Goal: Transaction & Acquisition: Purchase product/service

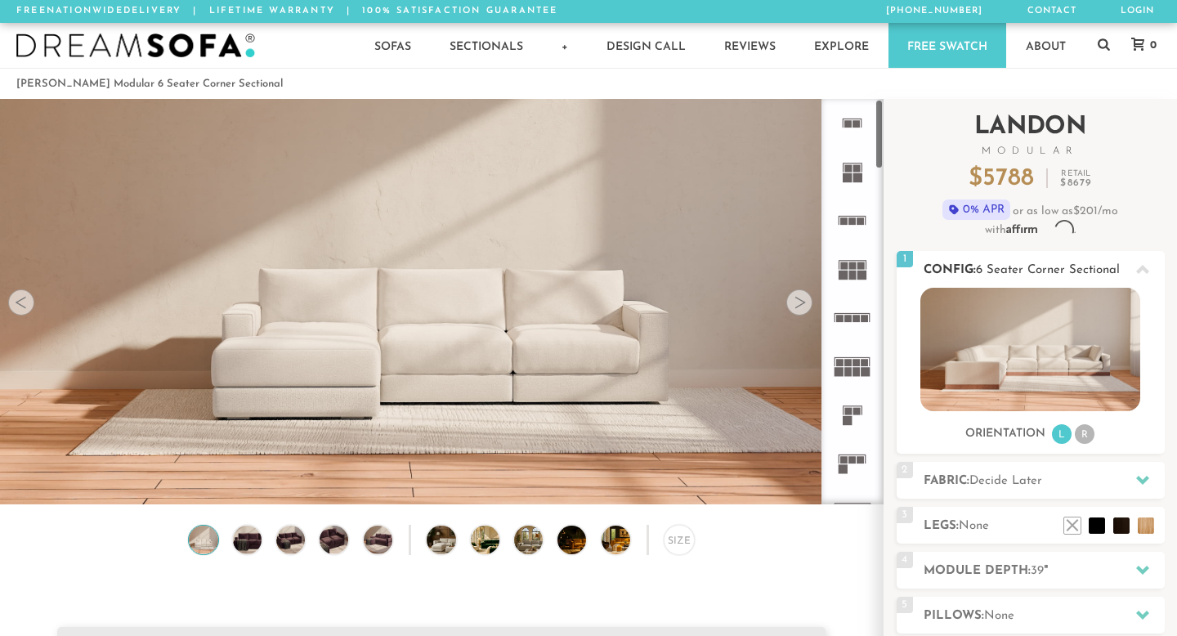
scroll to position [17973, 1177]
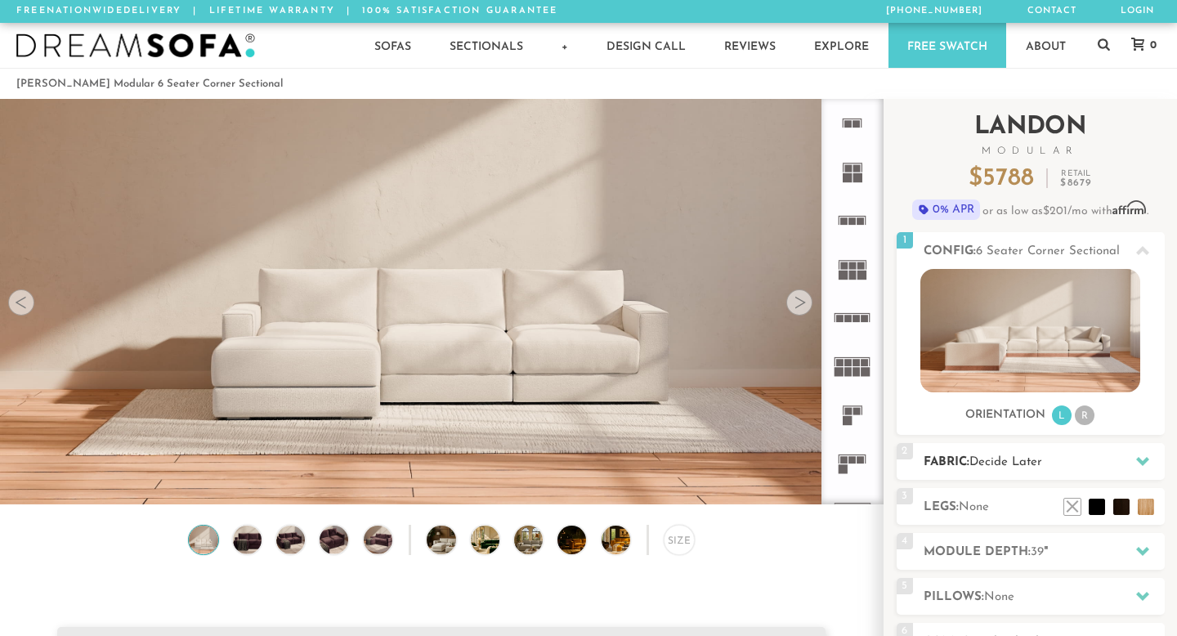
click at [1013, 465] on span "Decide Later" at bounding box center [1006, 462] width 73 height 12
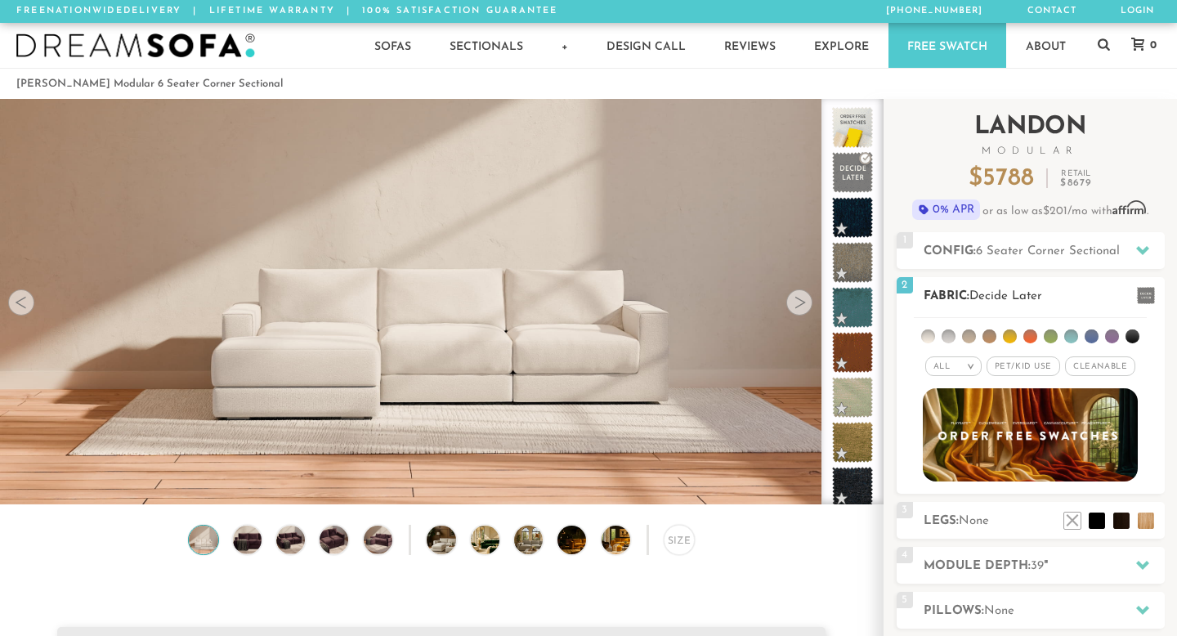
click at [1145, 297] on span at bounding box center [1146, 295] width 18 height 17
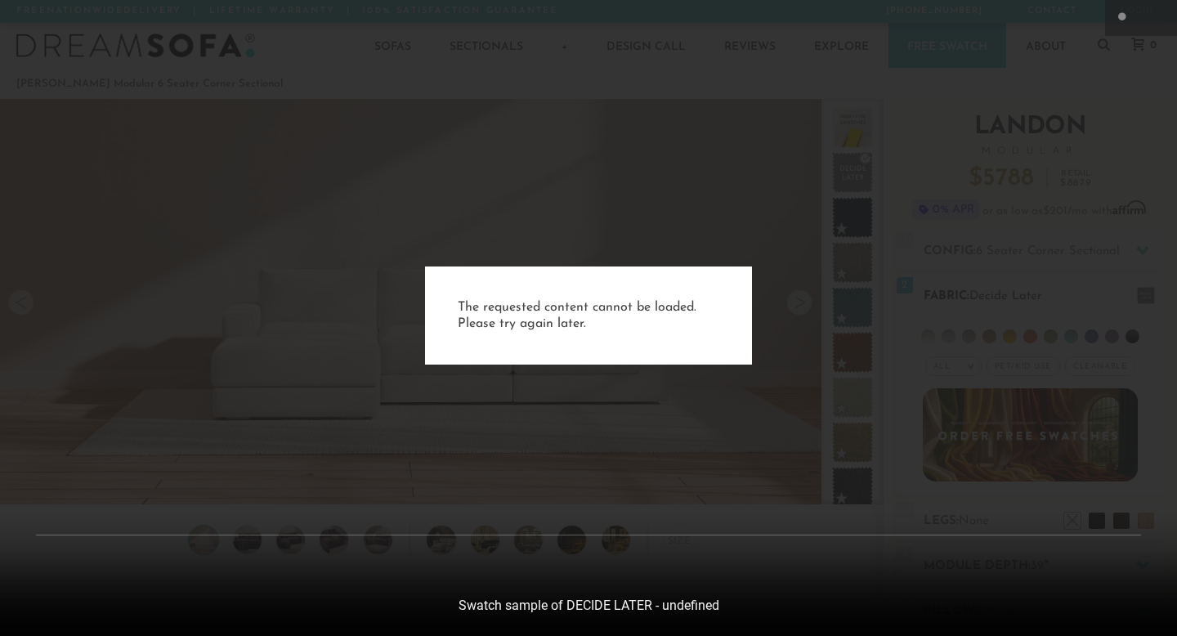
click at [1145, 297] on div "The requested content cannot be loaded. Please try again later." at bounding box center [588, 318] width 1177 height 636
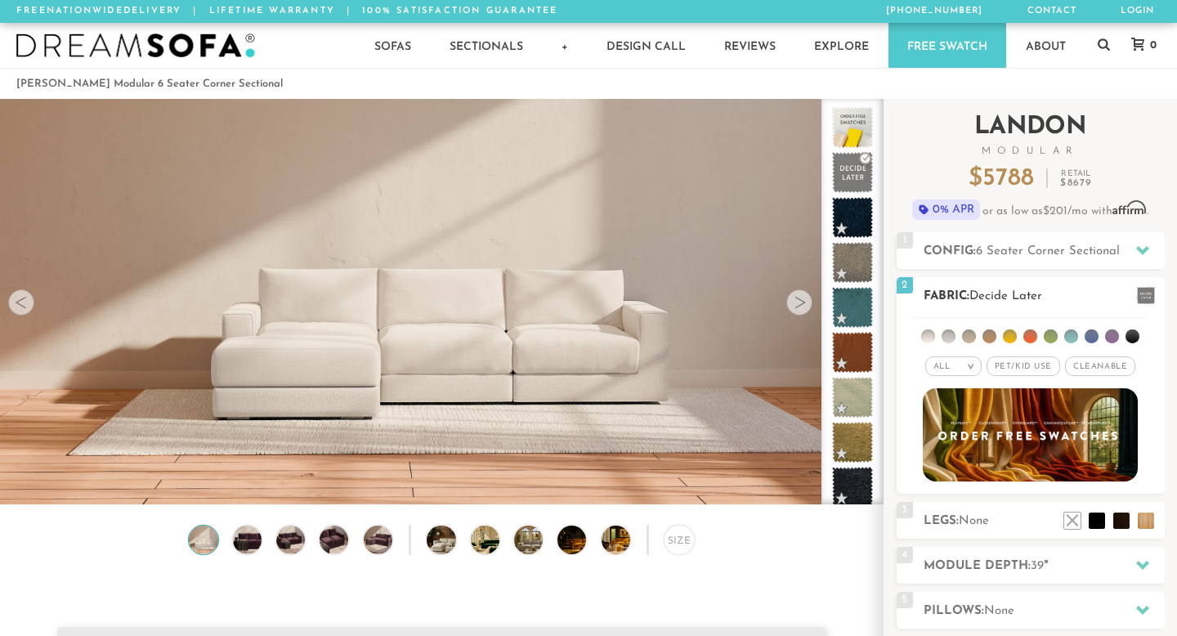
click at [971, 365] on em ">" at bounding box center [971, 366] width 12 height 8
click at [960, 451] on li "Popular" at bounding box center [954, 457] width 56 height 25
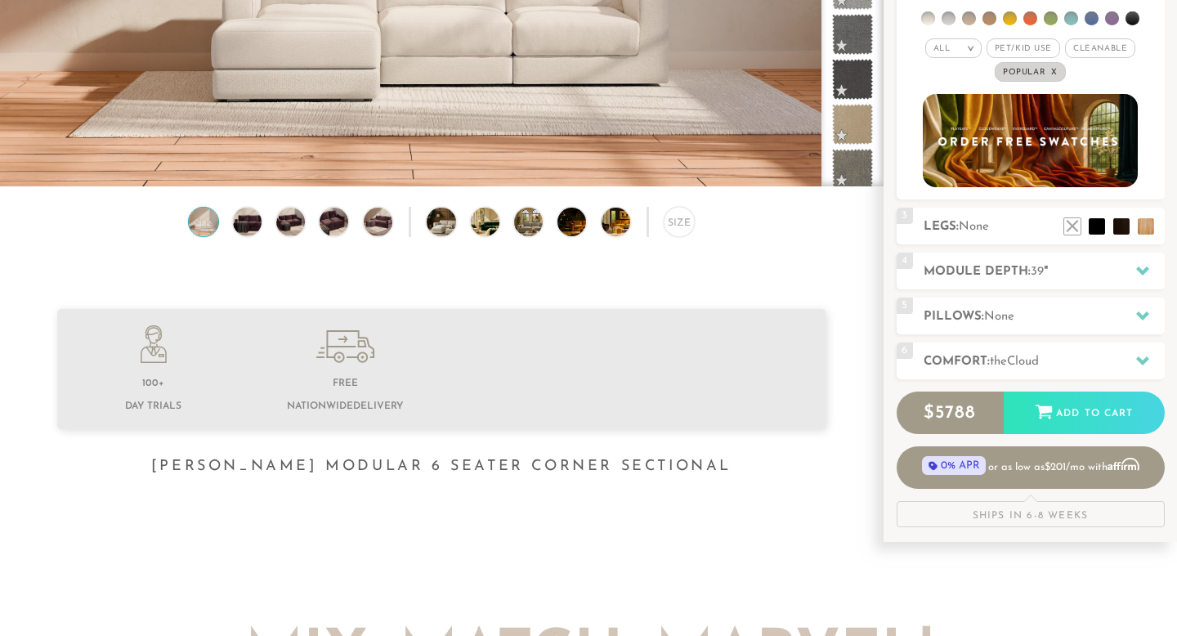
scroll to position [321, 0]
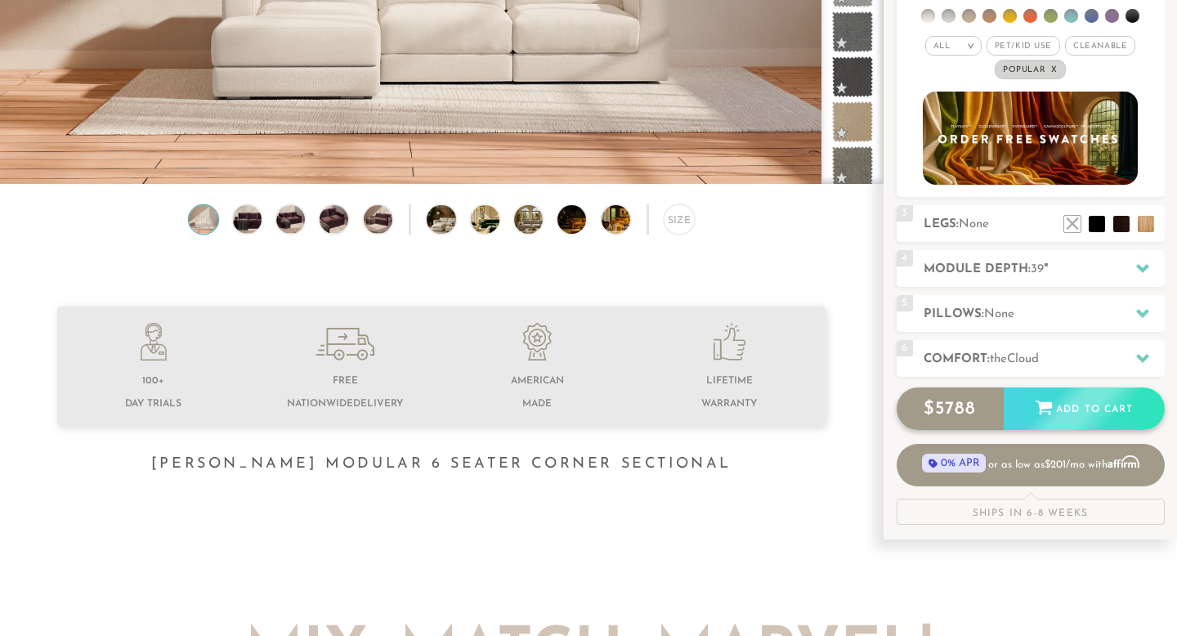
click at [1103, 407] on div "Add to Cart" at bounding box center [1084, 410] width 161 height 44
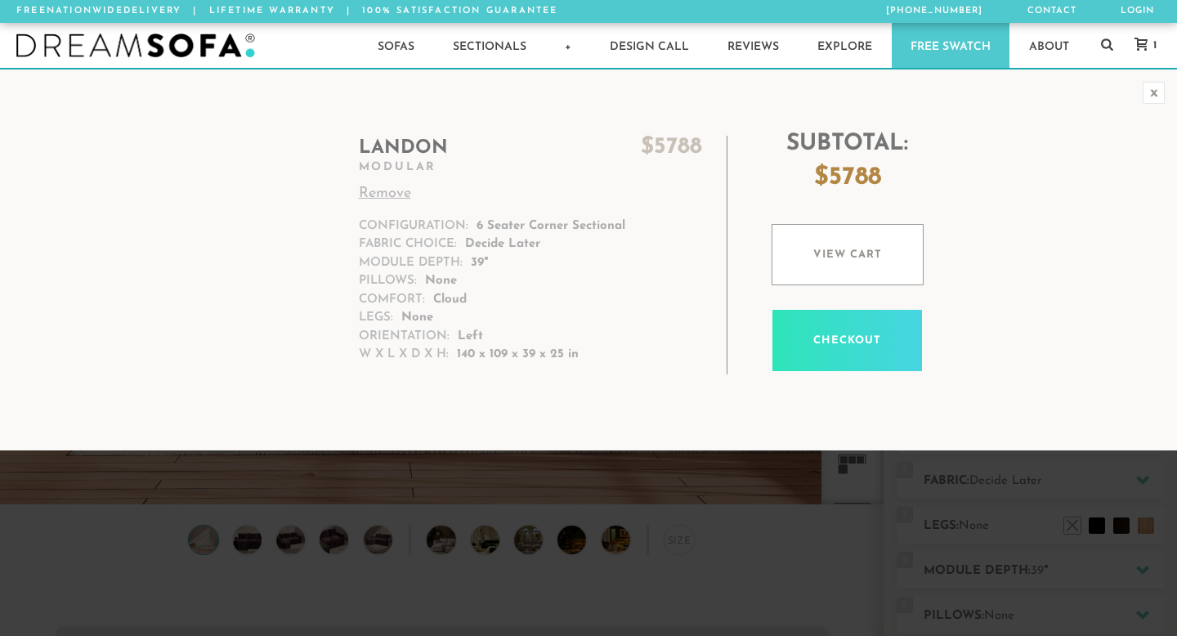
scroll to position [17973, 1177]
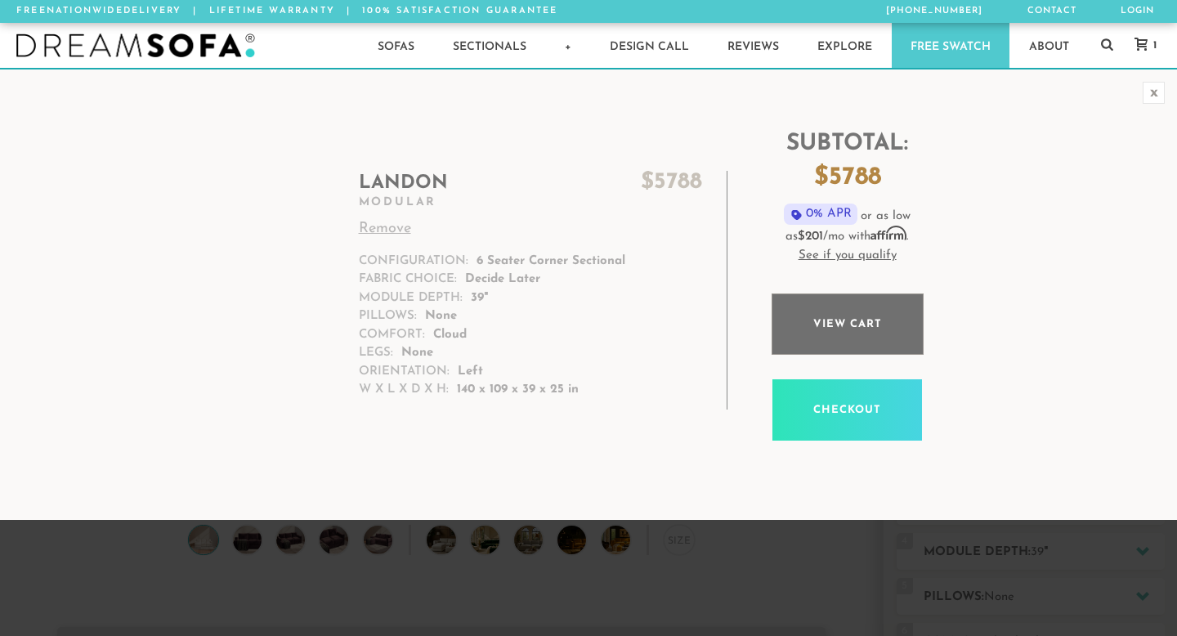
click at [893, 338] on link "View cart" at bounding box center [848, 324] width 152 height 61
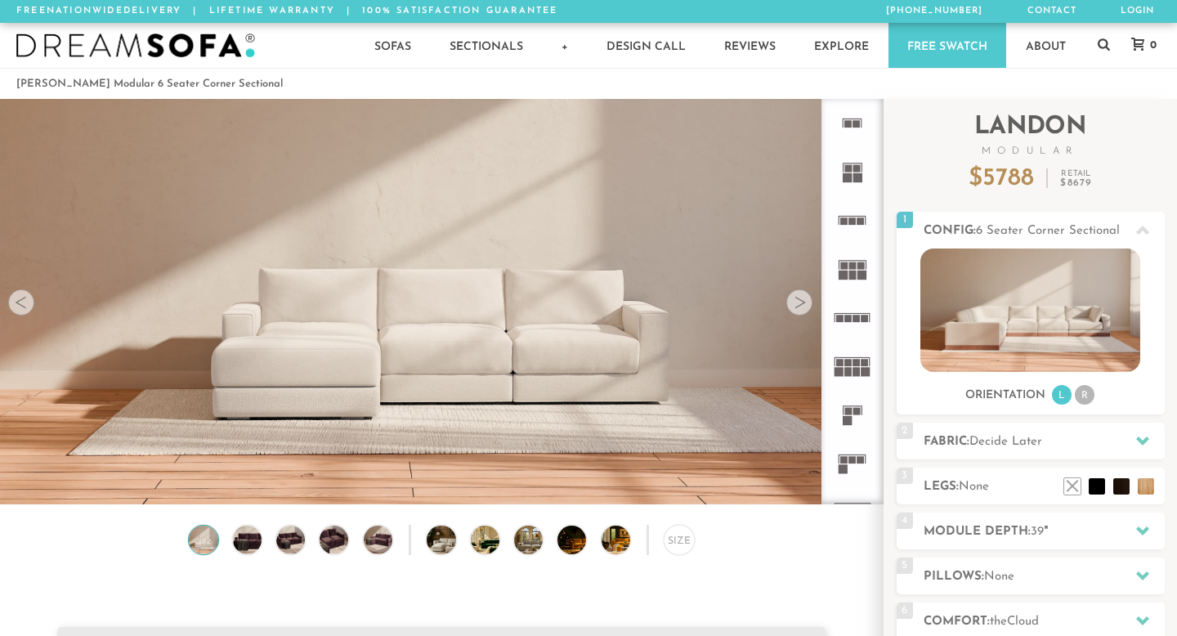
scroll to position [17973, 1177]
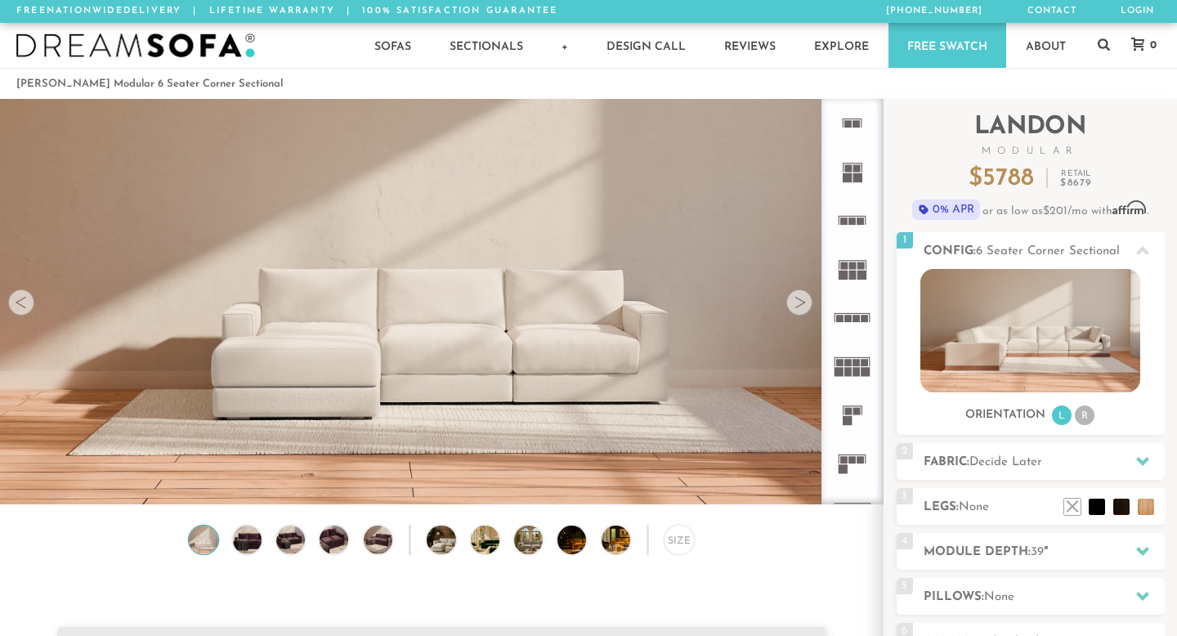
click at [854, 462] on rect at bounding box center [853, 459] width 7 height 7
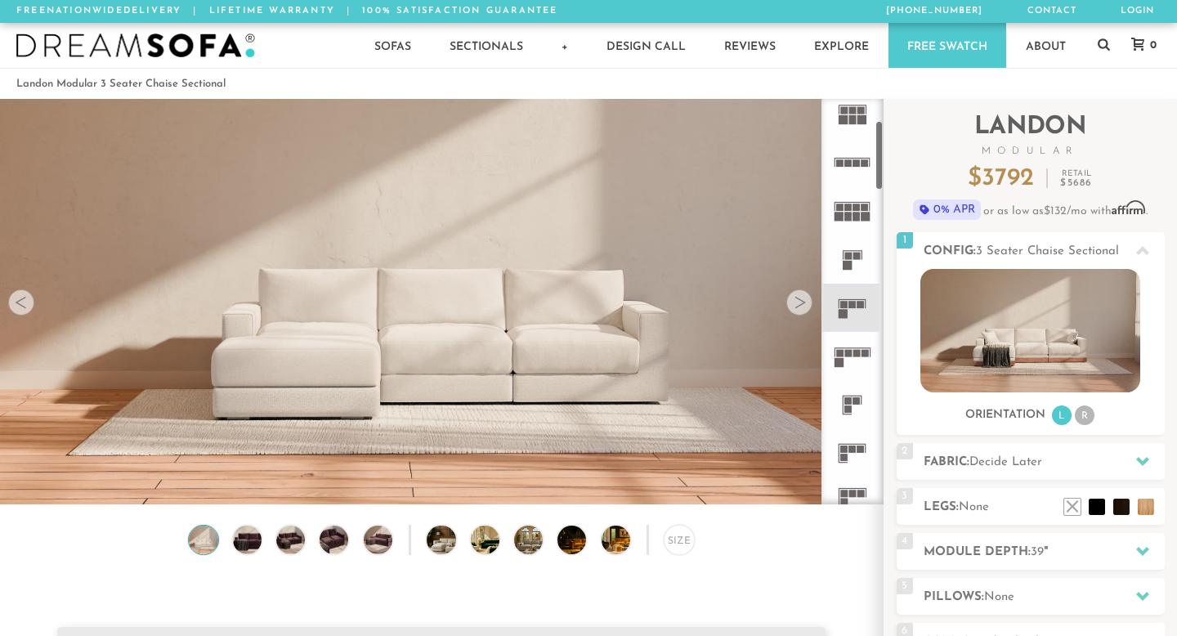
scroll to position [159, 0]
click at [858, 343] on icon at bounding box center [852, 353] width 48 height 48
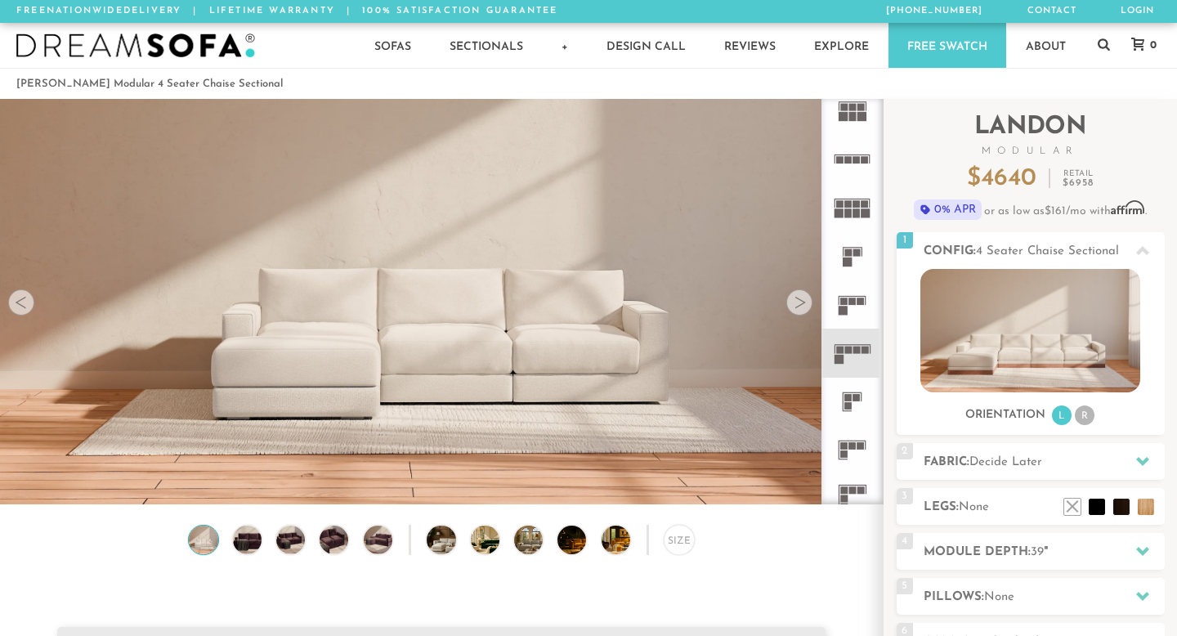
click at [857, 398] on rect at bounding box center [857, 397] width 7 height 7
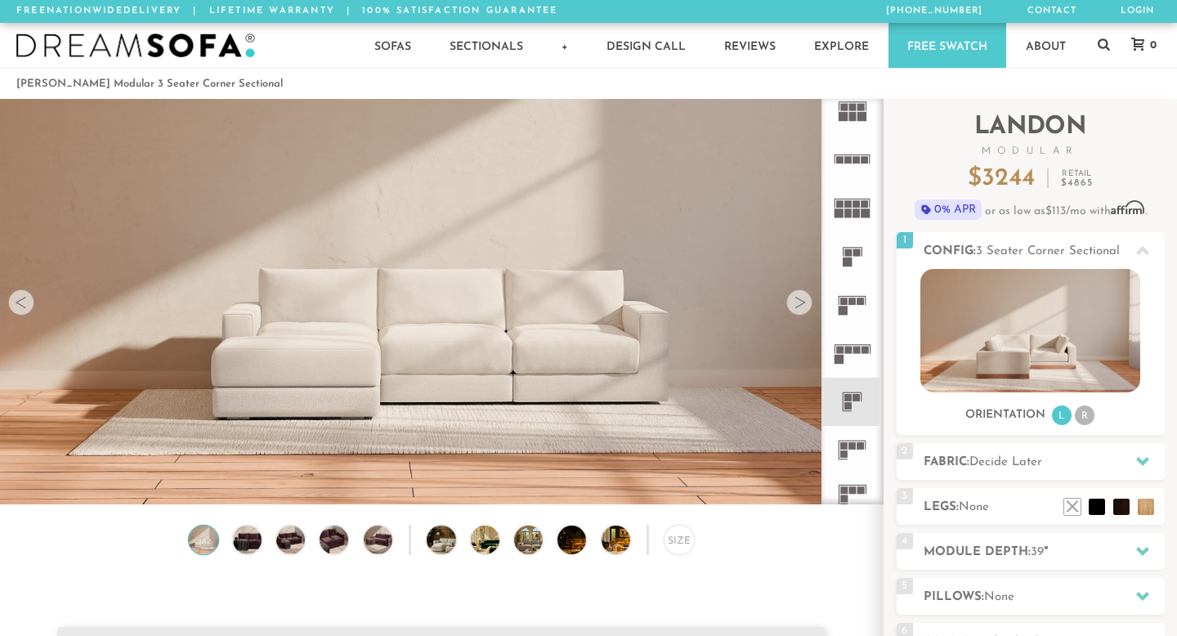
click at [857, 442] on icon at bounding box center [852, 450] width 48 height 48
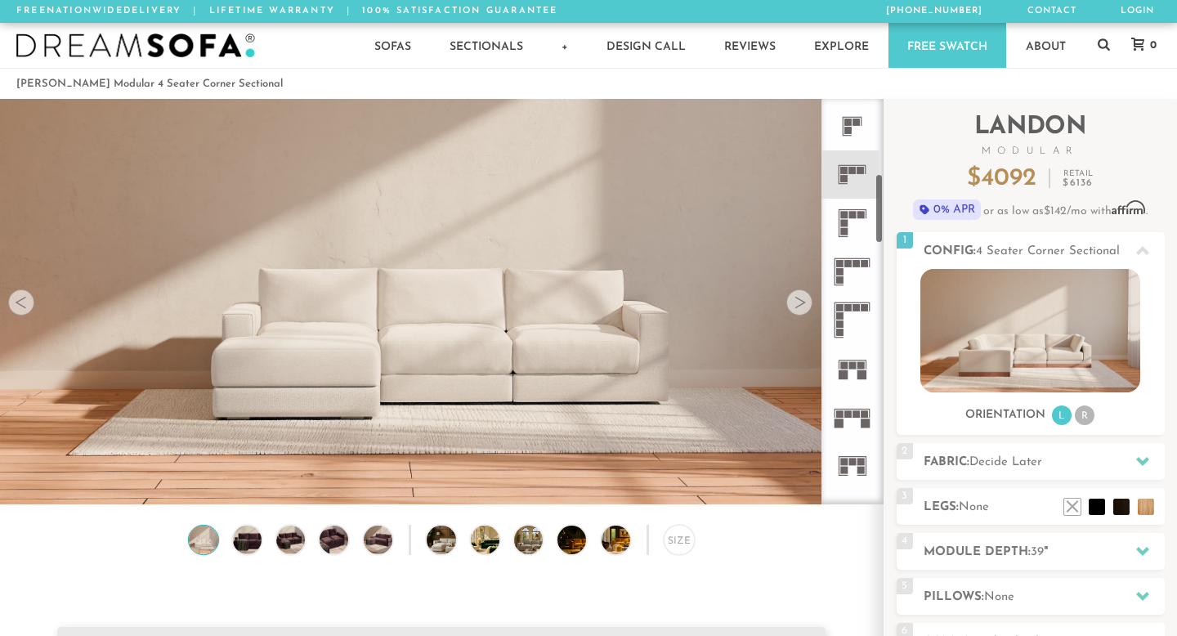
scroll to position [443, 0]
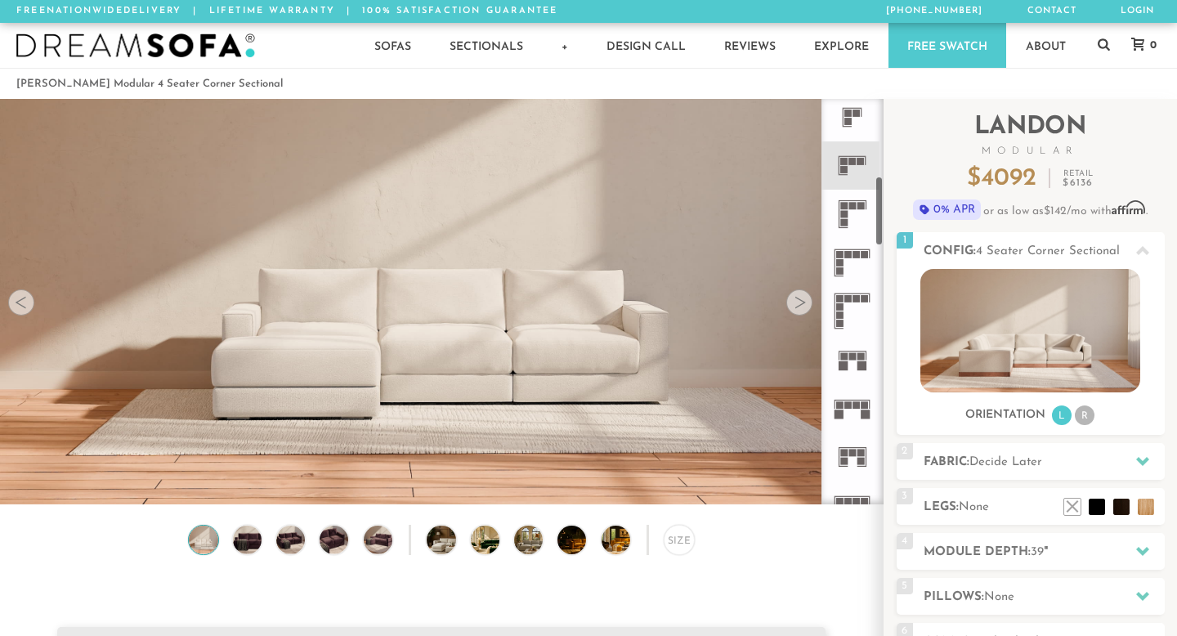
click at [845, 401] on icon at bounding box center [852, 408] width 48 height 48
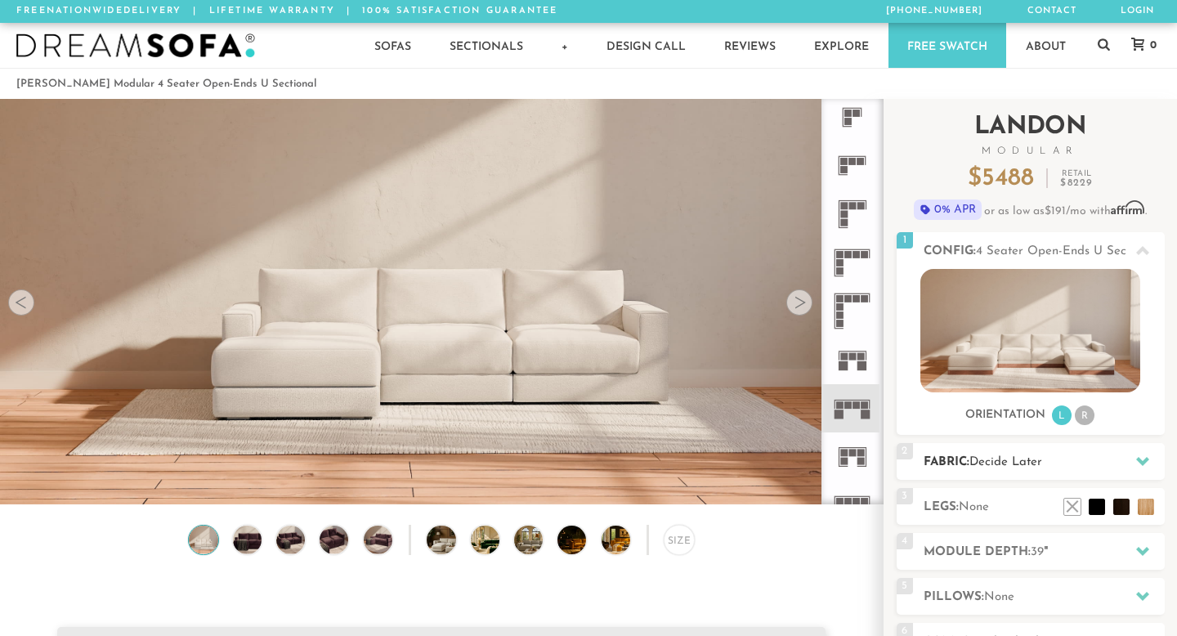
click at [1146, 458] on icon at bounding box center [1142, 461] width 13 height 9
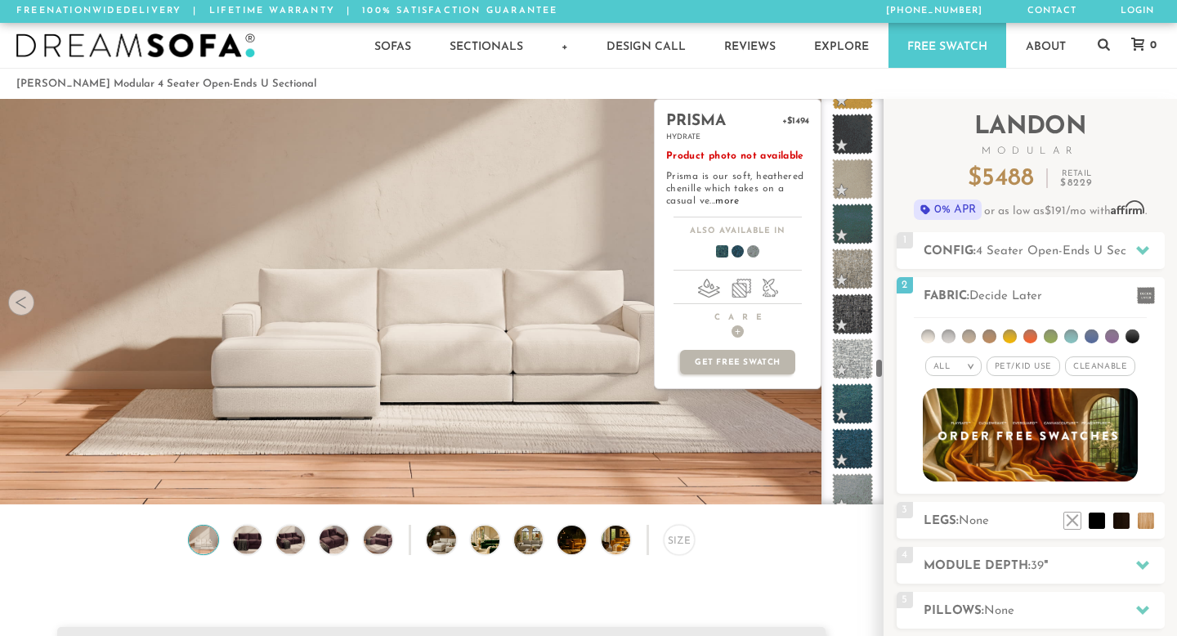
scroll to position [6382, 0]
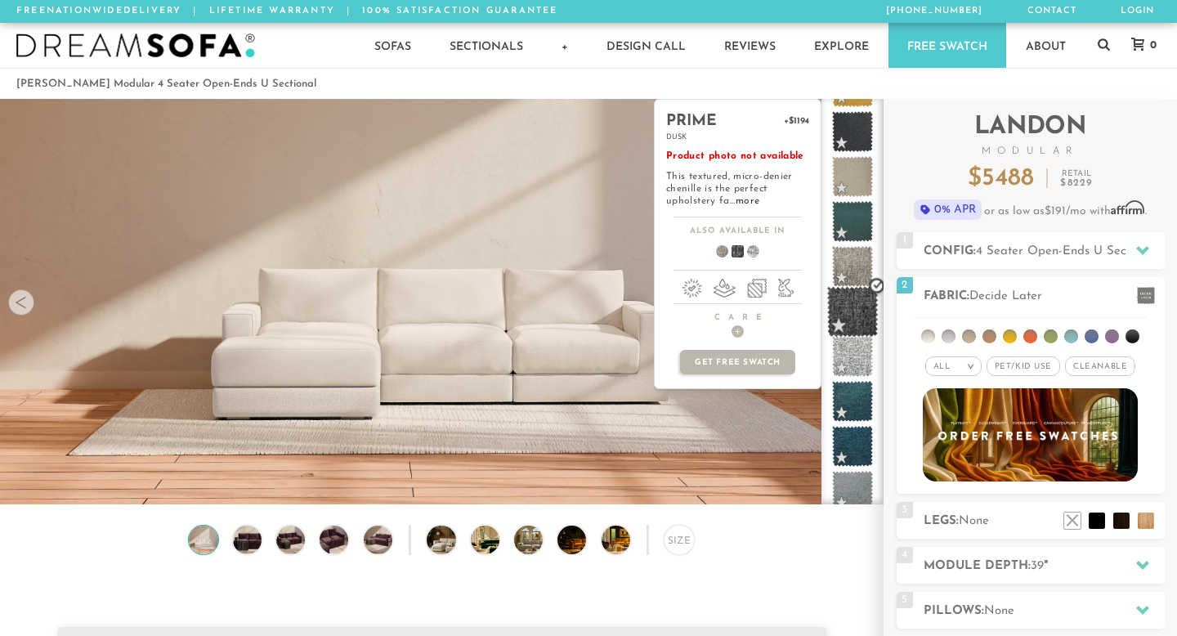
click at [867, 308] on span at bounding box center [853, 312] width 52 height 52
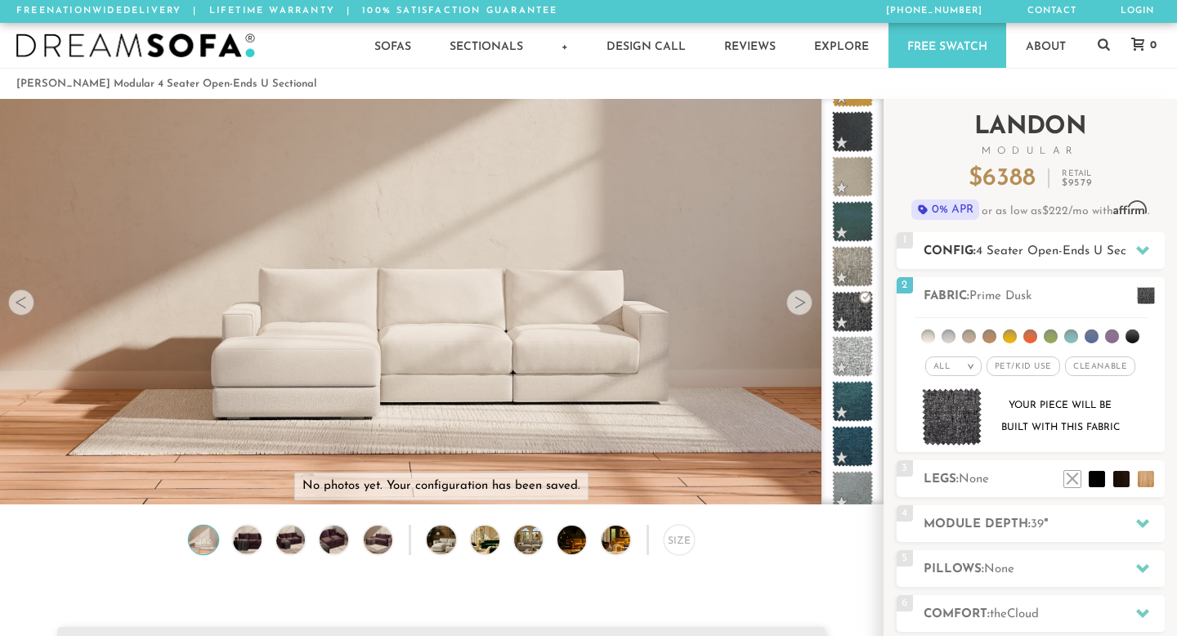
click at [1148, 249] on icon at bounding box center [1142, 250] width 13 height 13
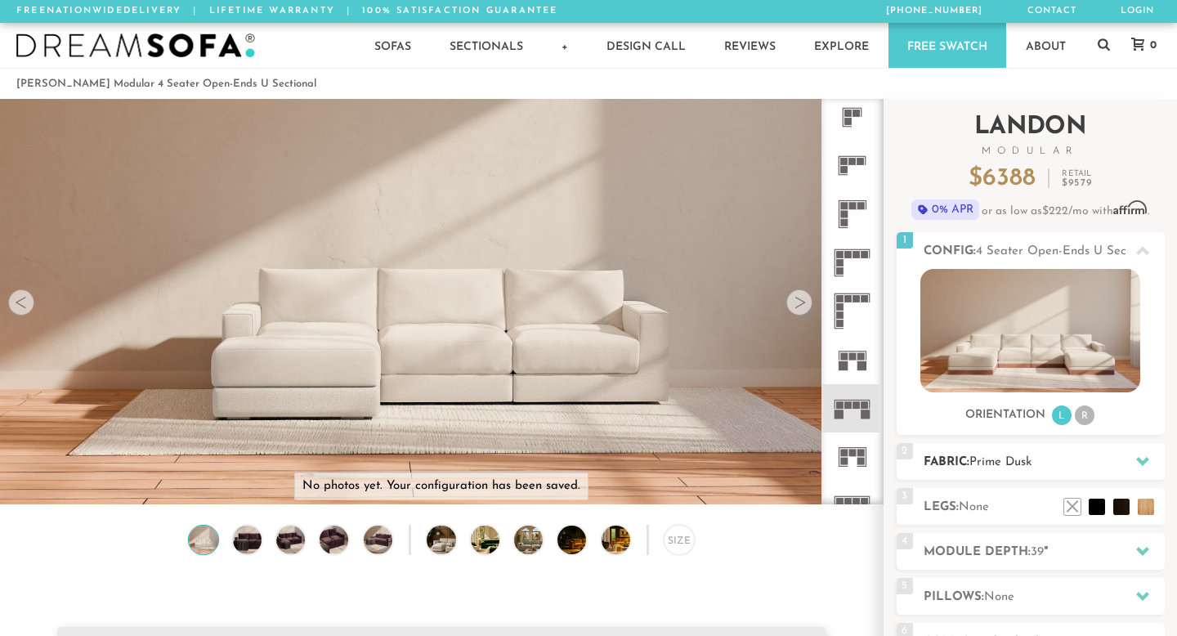
click at [1145, 463] on icon at bounding box center [1142, 461] width 13 height 9
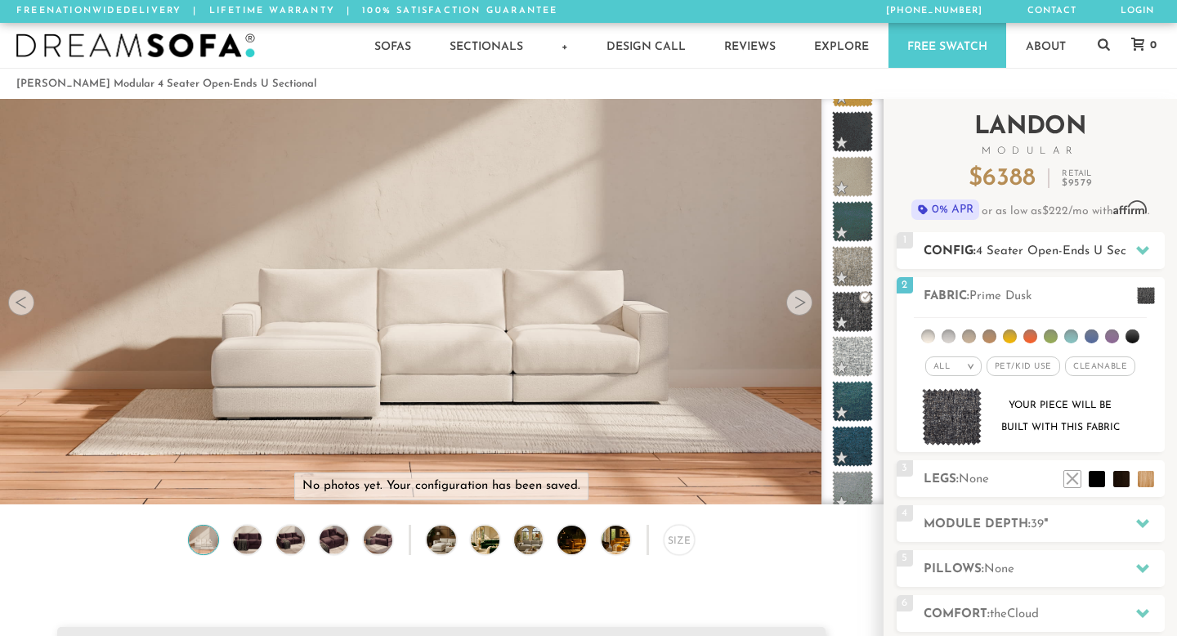
click at [1144, 247] on icon at bounding box center [1142, 250] width 13 height 13
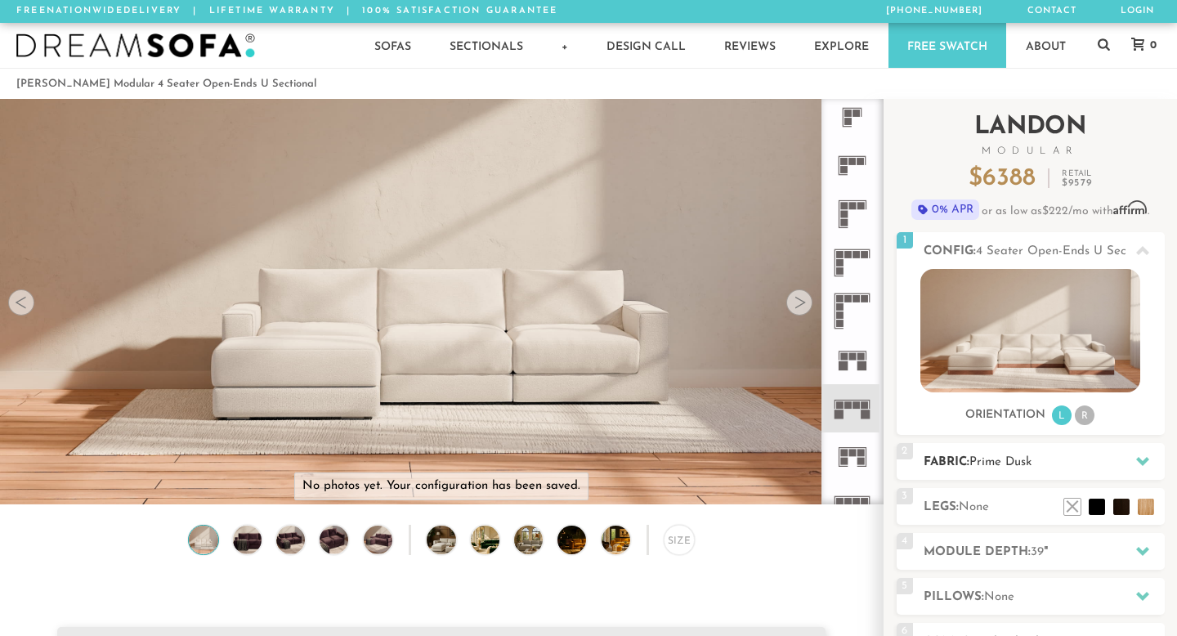
click at [1146, 463] on icon at bounding box center [1142, 461] width 13 height 13
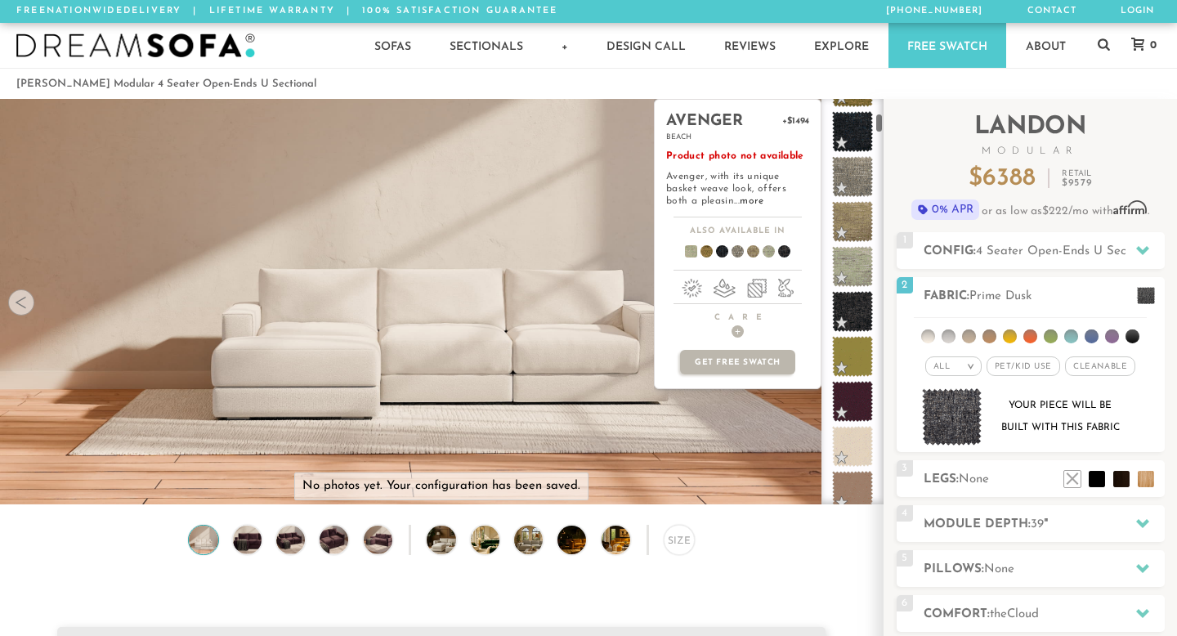
scroll to position [361, 0]
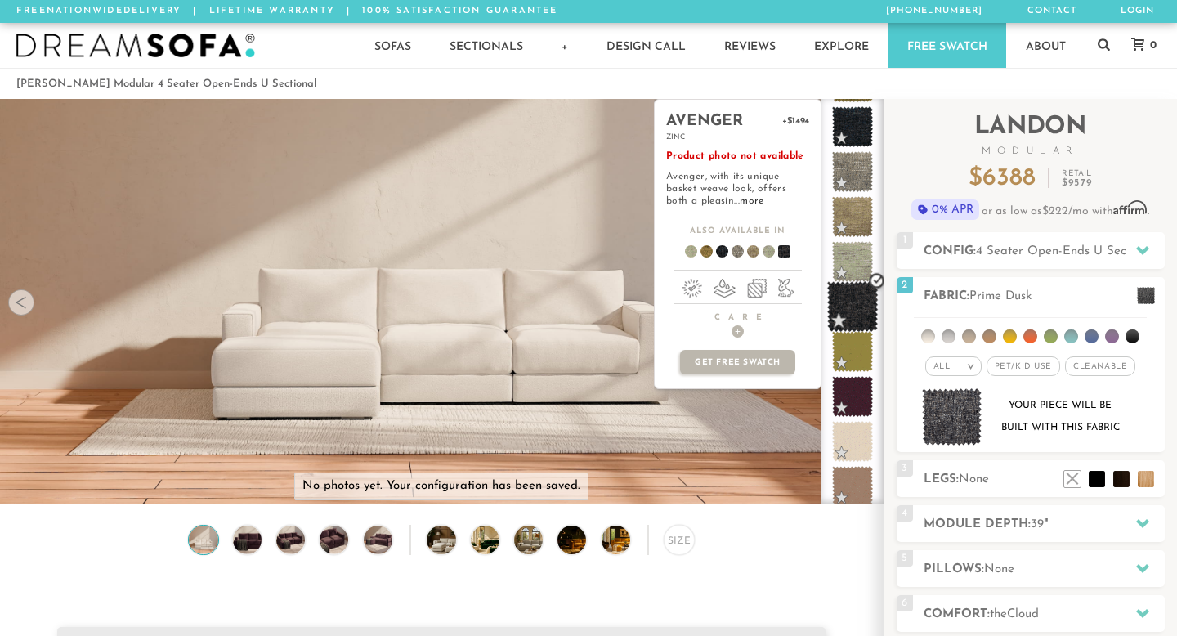
click at [854, 312] on span at bounding box center [853, 307] width 52 height 52
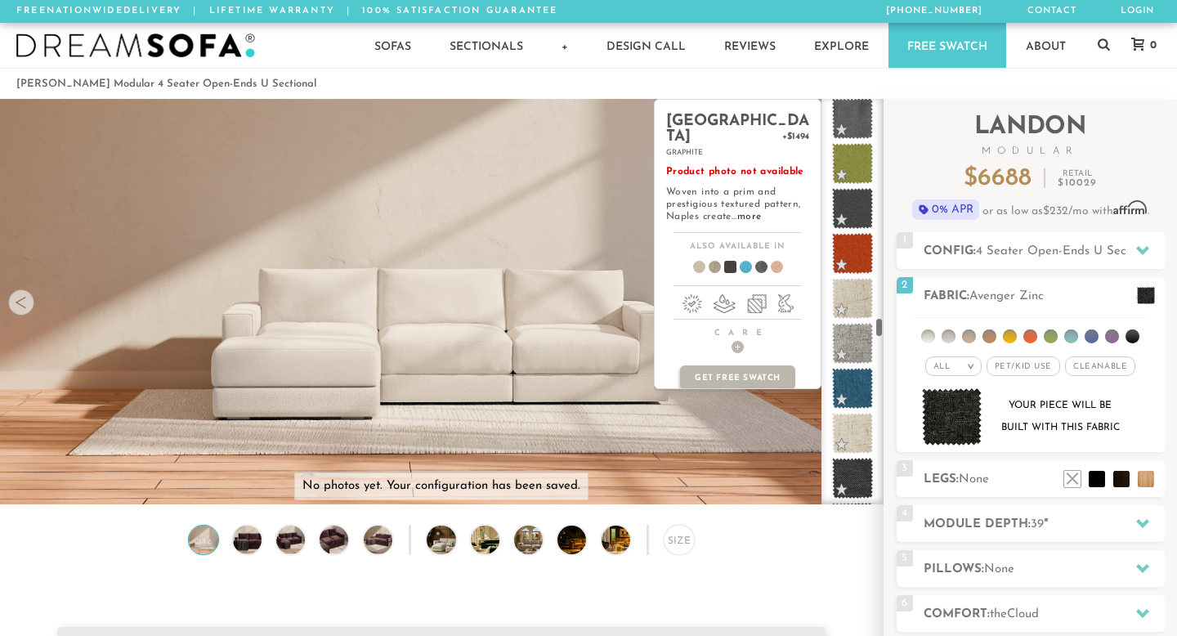
scroll to position [5366, 0]
